Goal: Check status: Check status

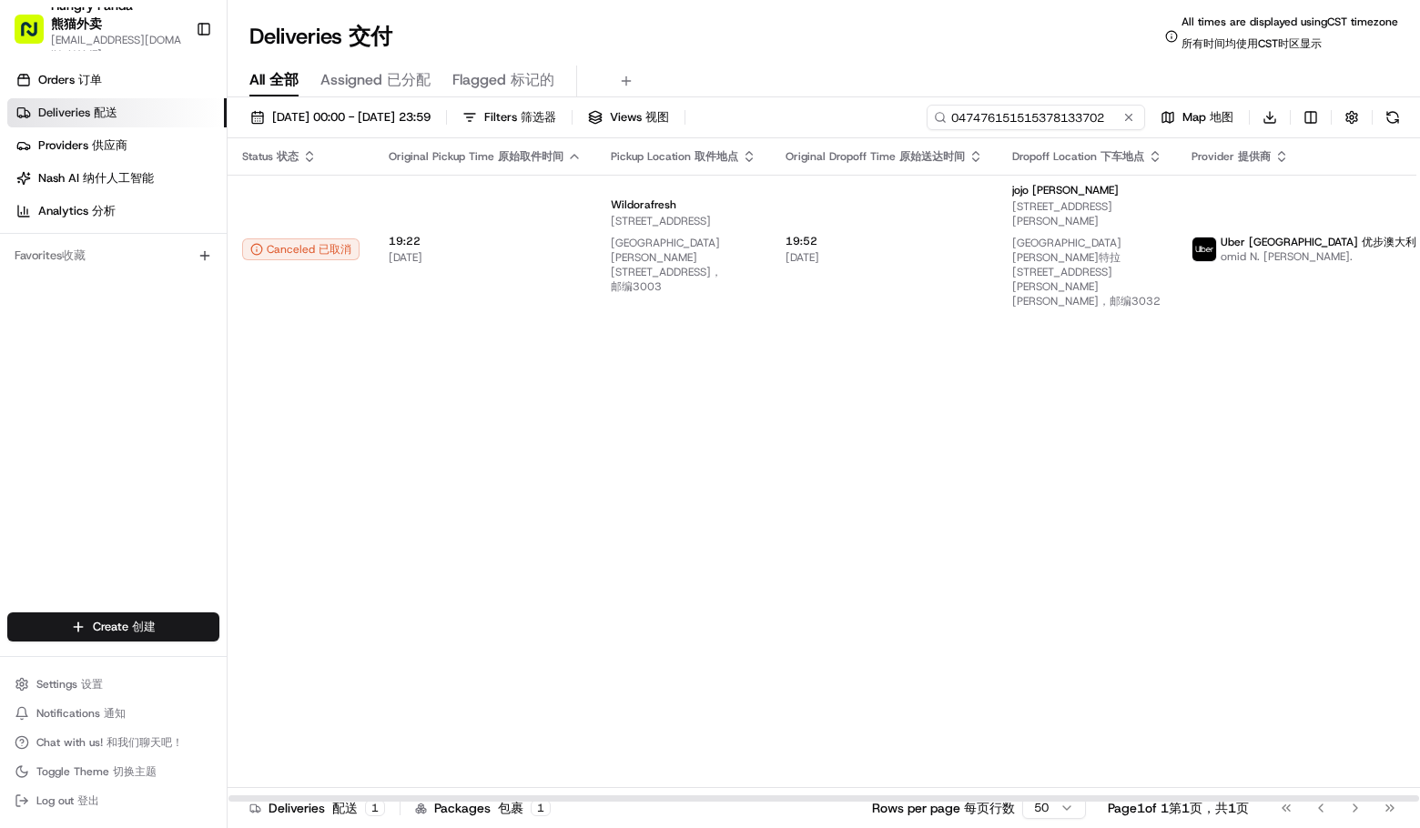
click at [1051, 121] on input "047476151515378133702" at bounding box center [1036, 117] width 218 height 25
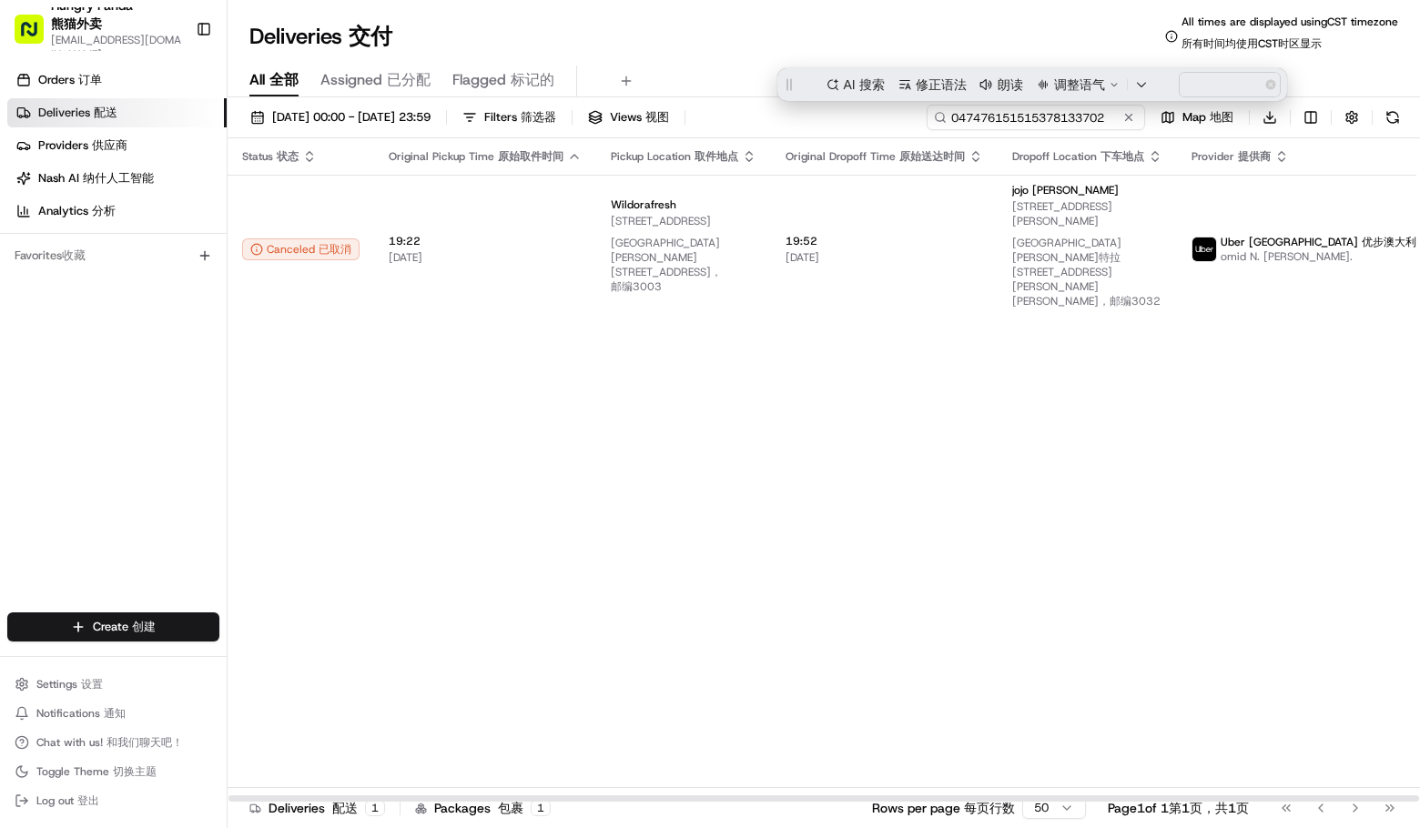
paste input "946777557525173975598"
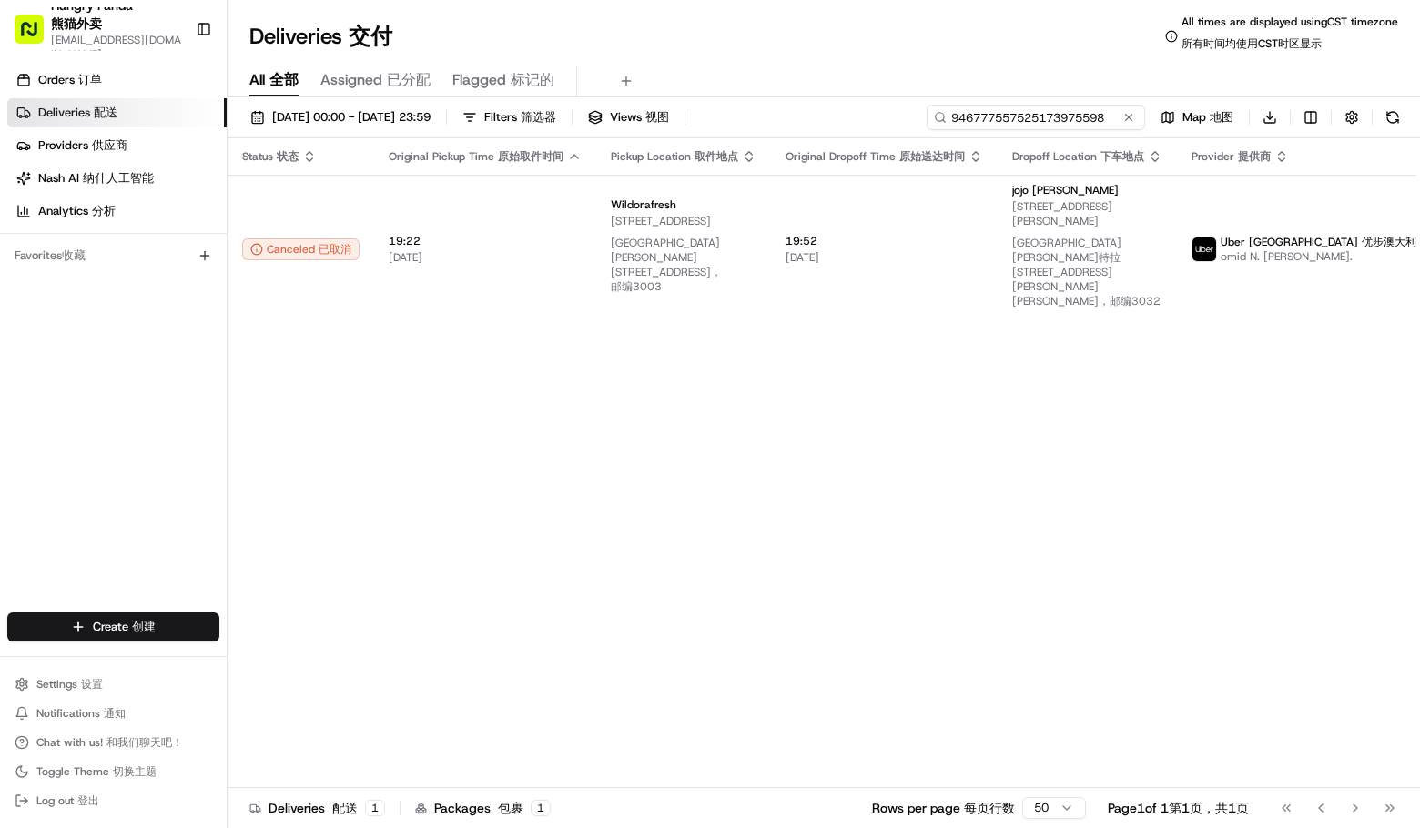
type input "946777557525173975598"
drag, startPoint x: 862, startPoint y: 45, endPoint x: 829, endPoint y: 44, distance: 32.8
click at [861, 45] on div "Deliveries Deliveries 交付 All times are displayed using CST timezone All times a…" at bounding box center [824, 37] width 1193 height 44
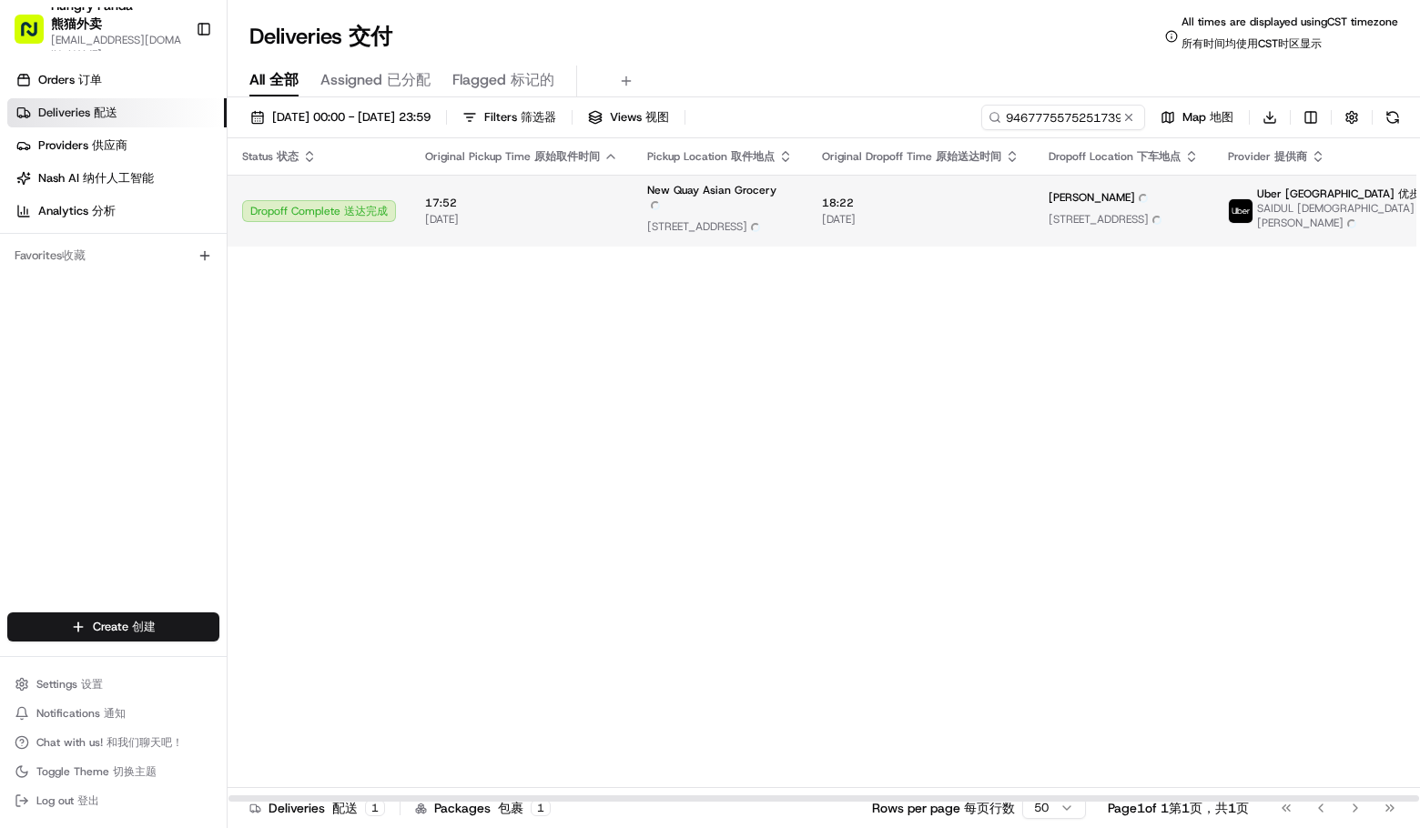
click at [708, 205] on span "New Quay Asian Grocery New Quay Asian Grocery" at bounding box center [720, 200] width 146 height 35
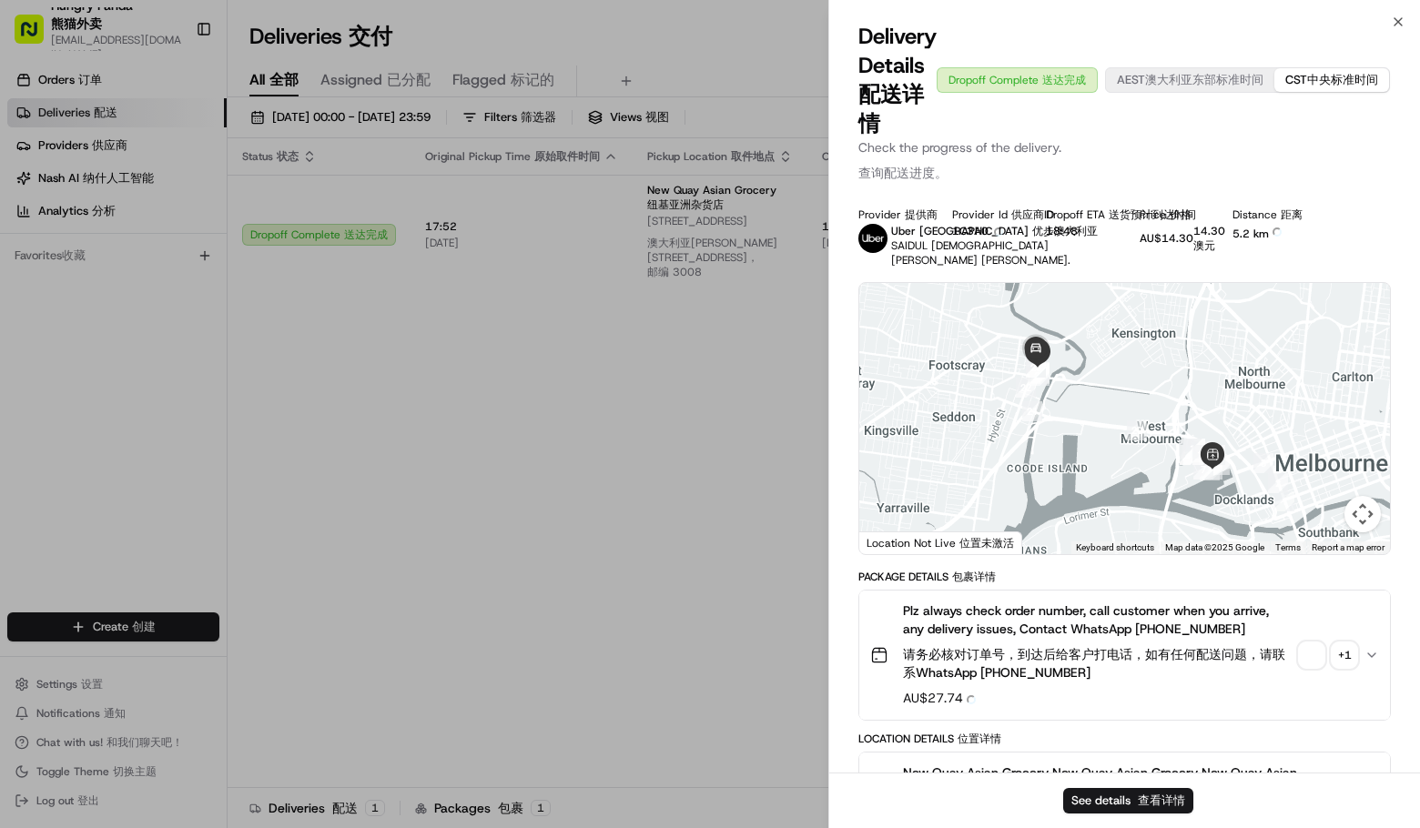
click at [1317, 648] on span "button" at bounding box center [1311, 655] width 25 height 25
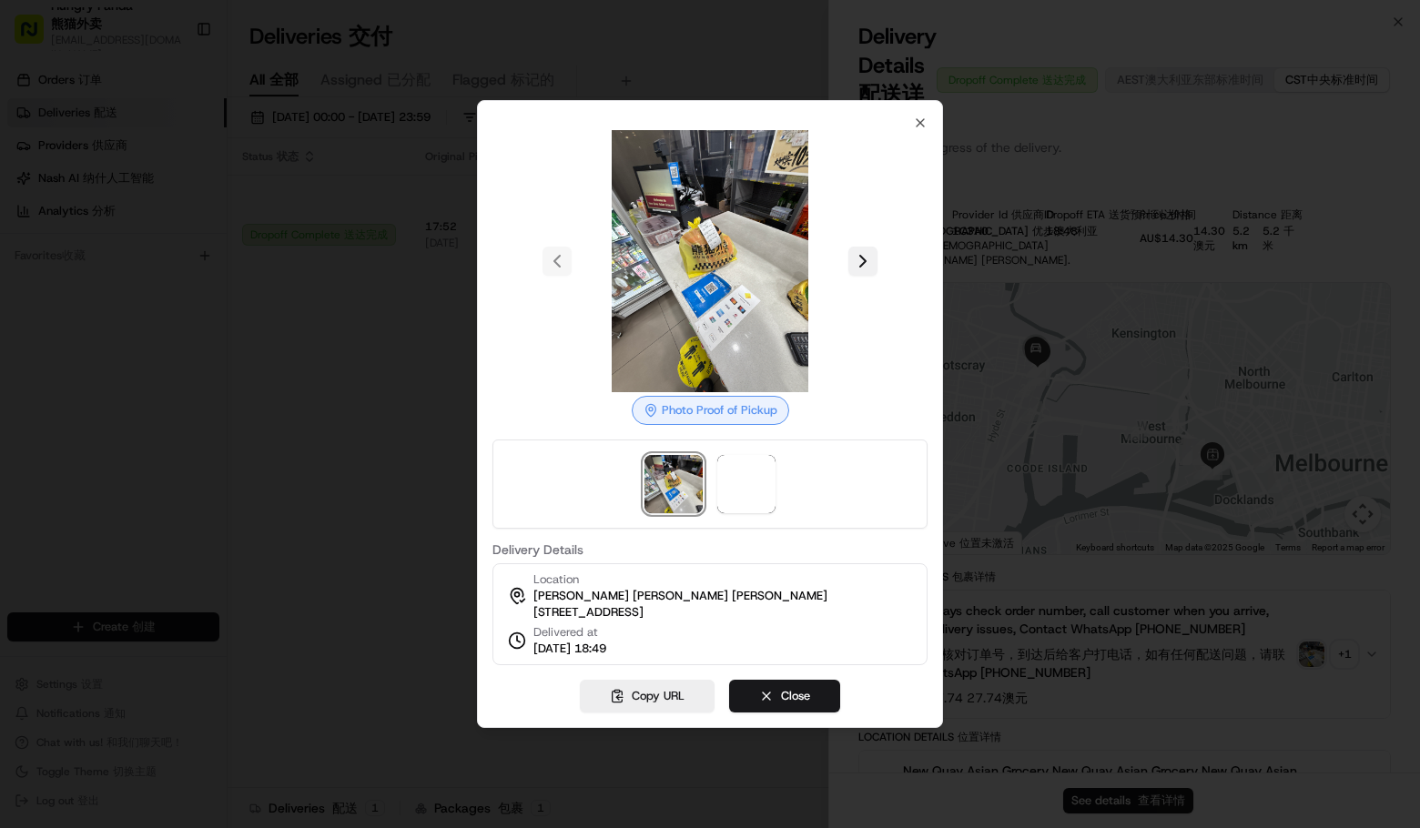
click at [868, 255] on button at bounding box center [862, 261] width 29 height 29
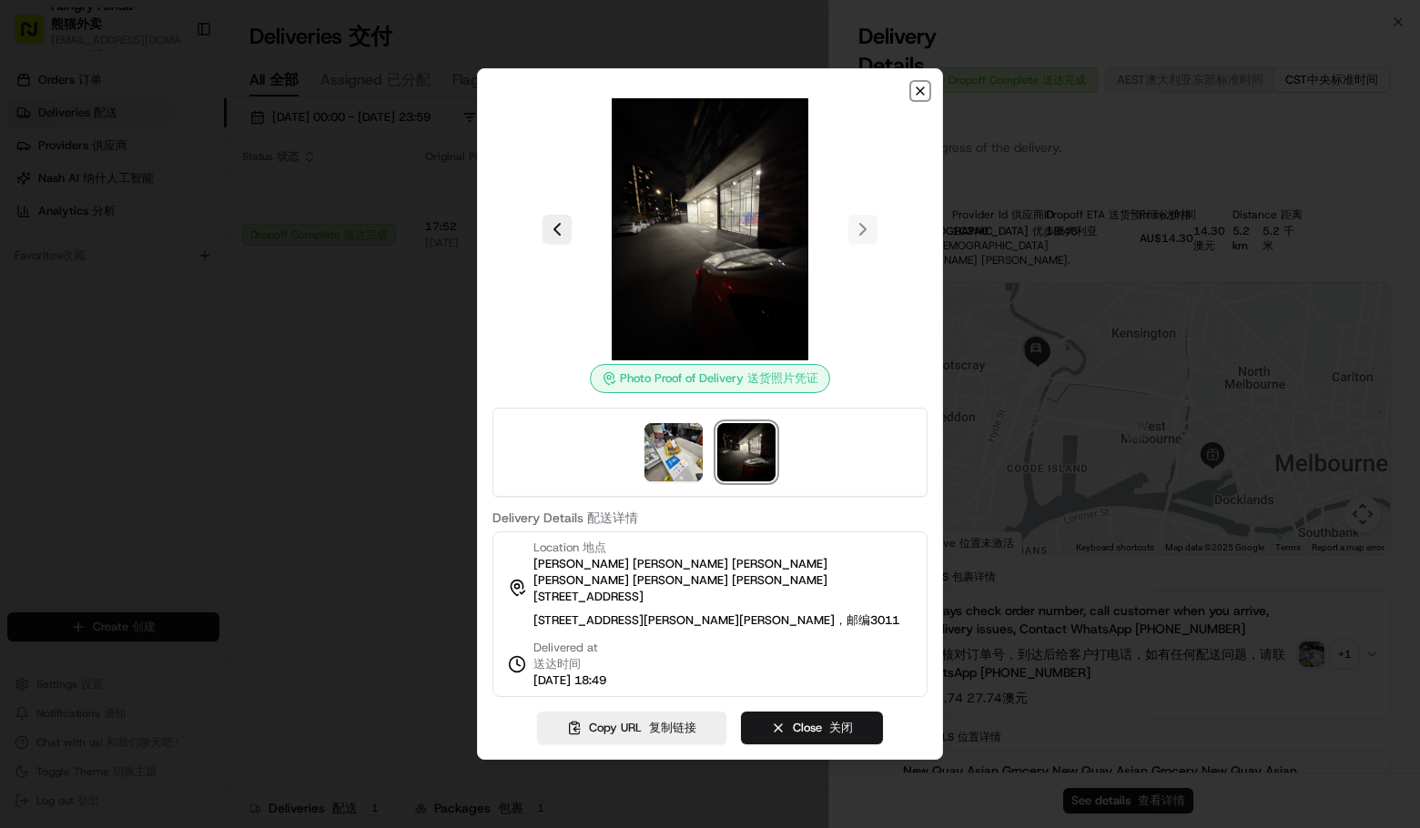
click at [916, 87] on icon "button" at bounding box center [920, 91] width 15 height 15
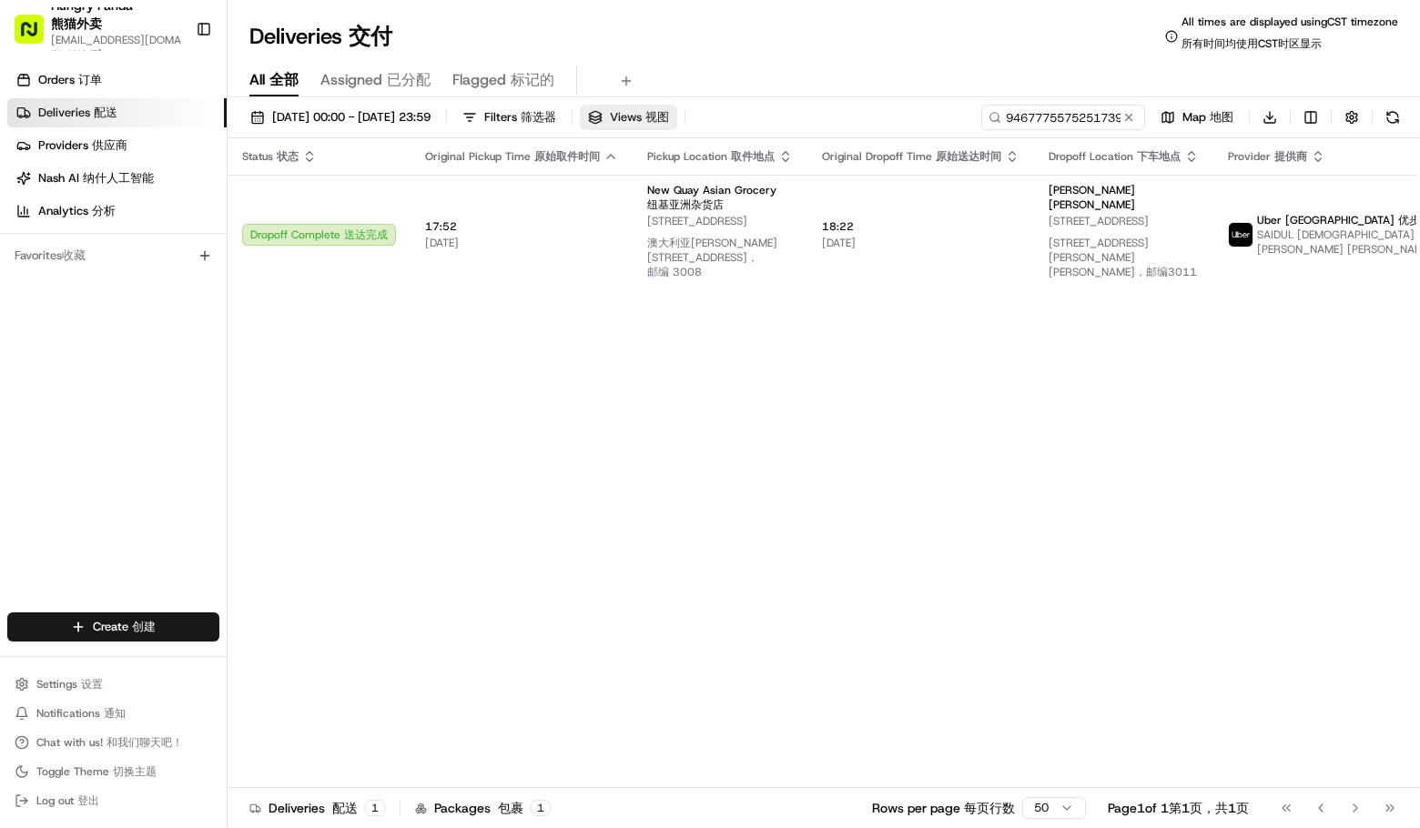
click at [669, 117] on span "Views Views 视图" at bounding box center [639, 117] width 59 height 16
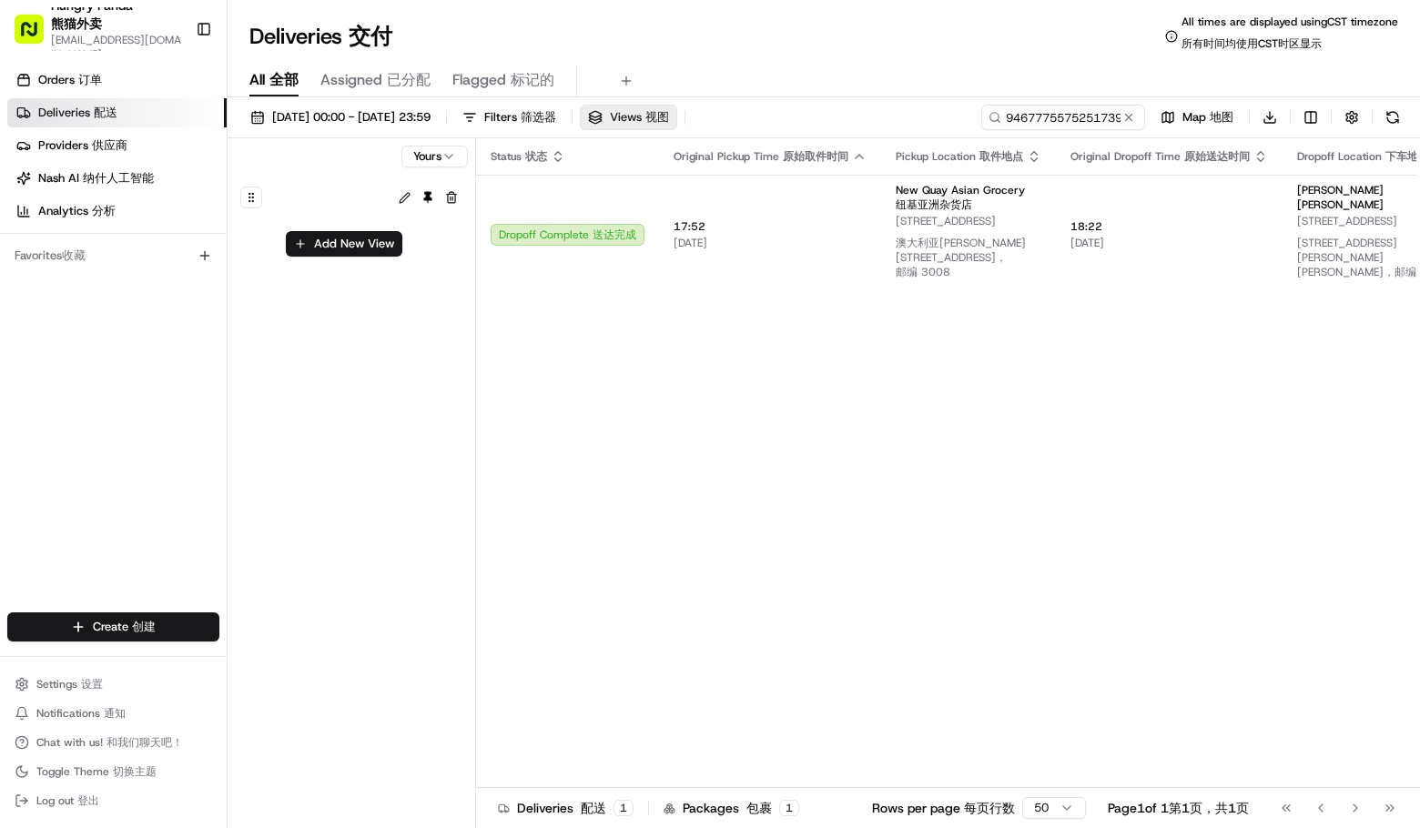
click at [669, 117] on span "Views Views 视图" at bounding box center [639, 117] width 59 height 16
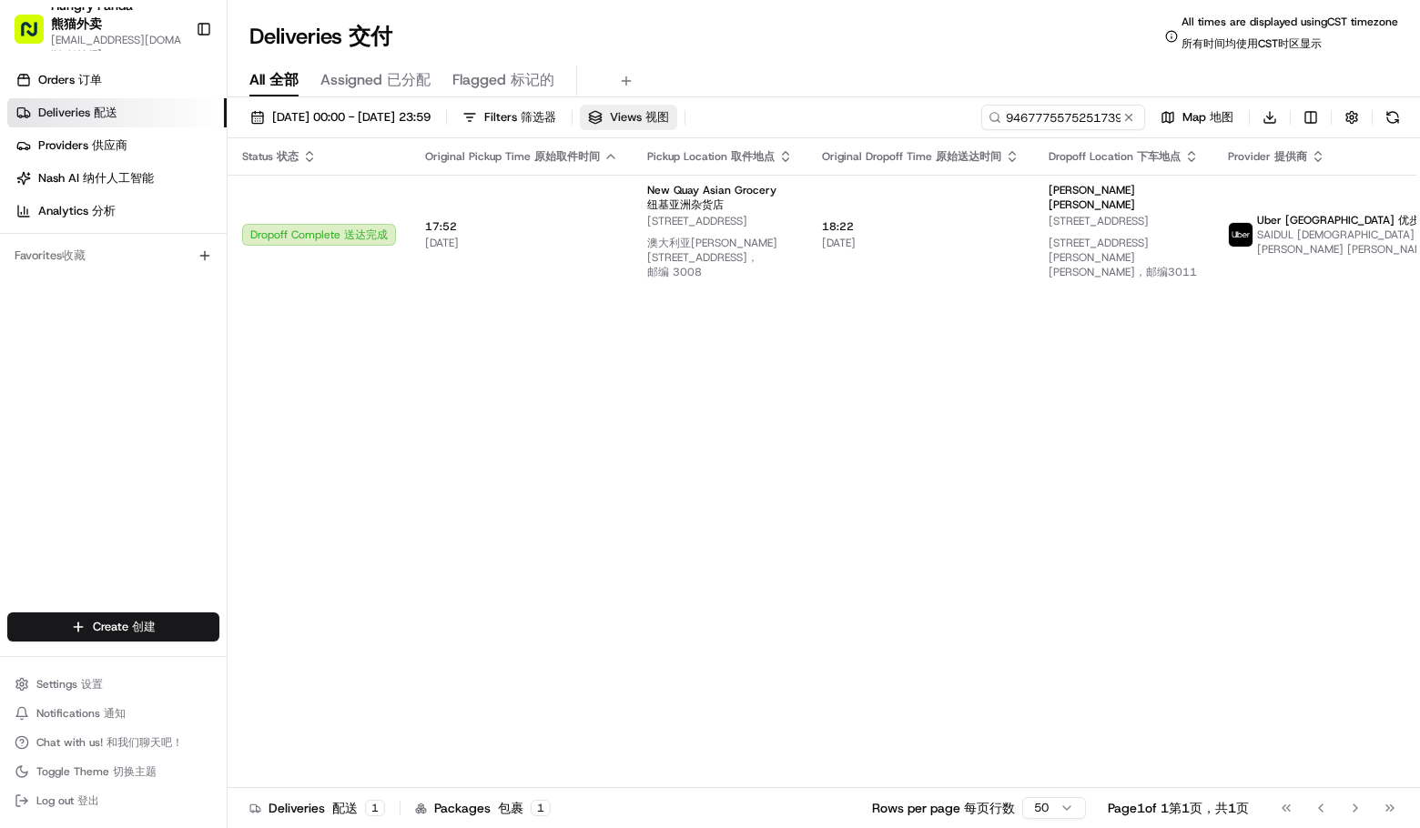
click at [669, 117] on span "Views Views 视图" at bounding box center [639, 117] width 59 height 16
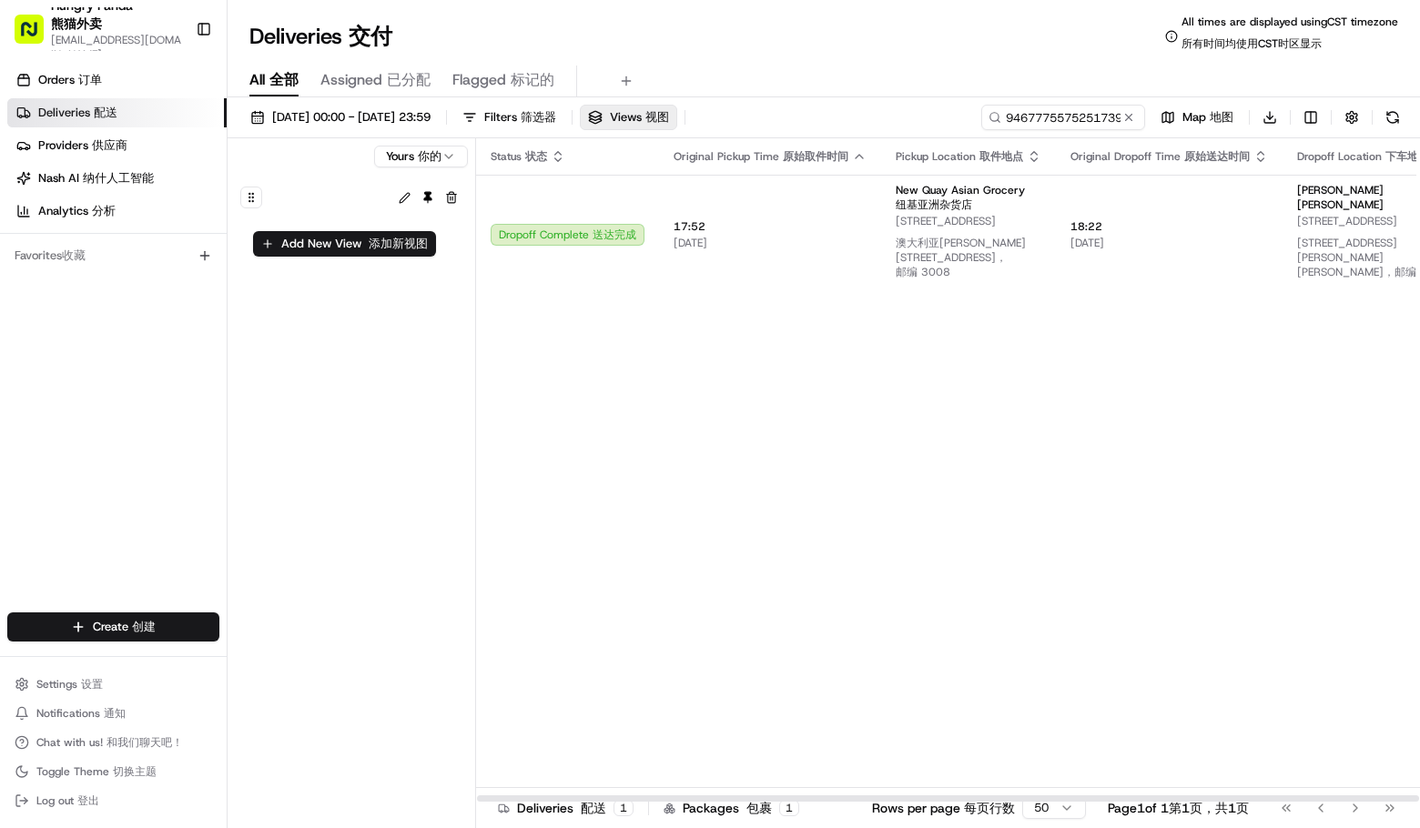
drag, startPoint x: 526, startPoint y: 392, endPoint x: 534, endPoint y: 472, distance: 80.5
click at [534, 472] on div "Status Status 状态 Original Pickup Time Original Pickup Time 原始取件时间 Pickup Locati…" at bounding box center [1143, 470] width 1335 height 665
click at [669, 117] on span "Views Views 视图" at bounding box center [639, 117] width 59 height 16
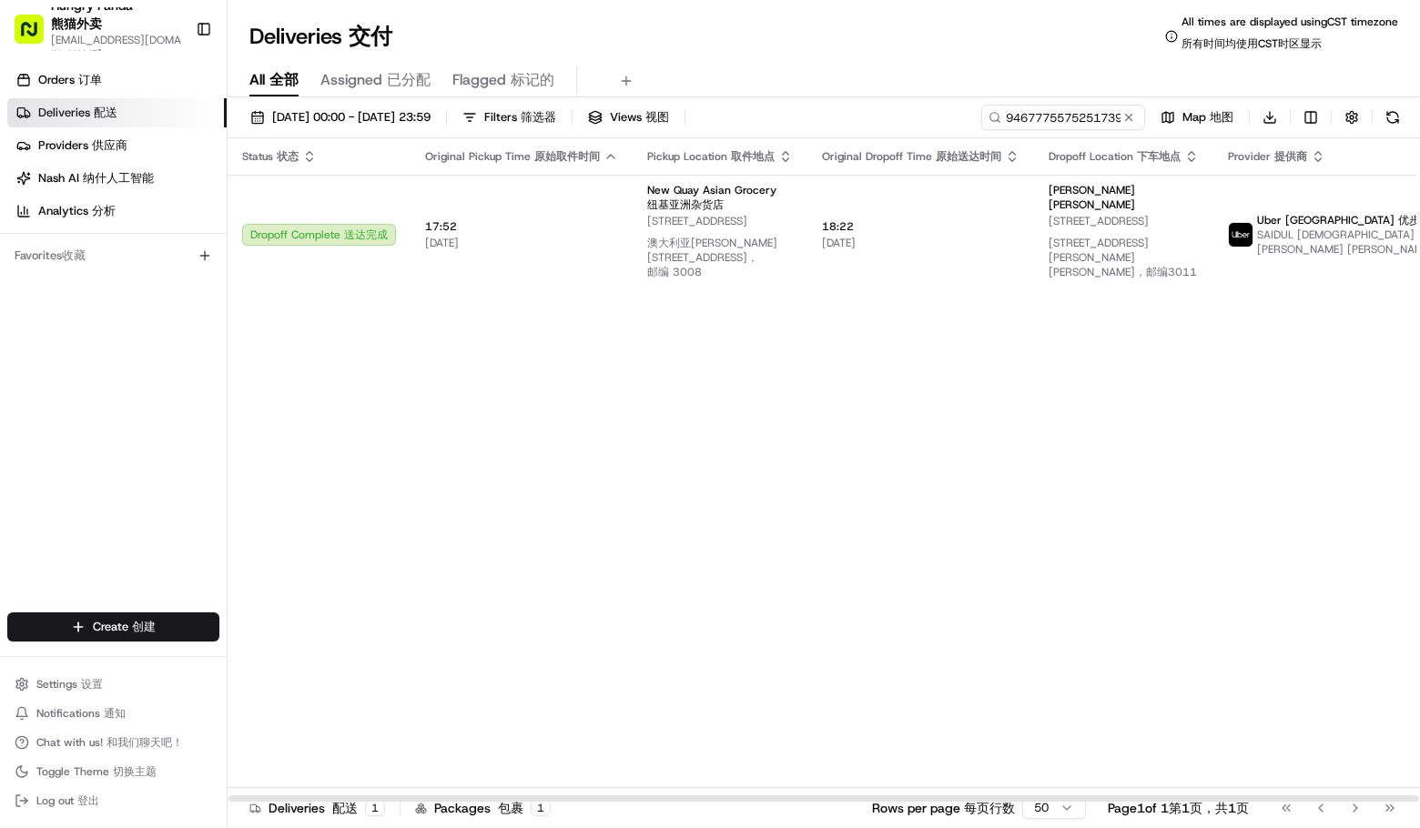
click at [673, 399] on div "Status Status 状态 Original Pickup Time Original Pickup Time 原始取件时间 Pickup Locati…" at bounding box center [895, 470] width 1335 height 665
click at [970, 491] on div "Status Status 状态 Original Pickup Time Original Pickup Time 原始取件时间 Pickup Locati…" at bounding box center [895, 470] width 1335 height 665
click at [1286, 418] on div "Status Status 状态 Original Pickup Time Original Pickup Time 原始取件时间 Pickup Locati…" at bounding box center [895, 470] width 1335 height 665
